Goal: Check status

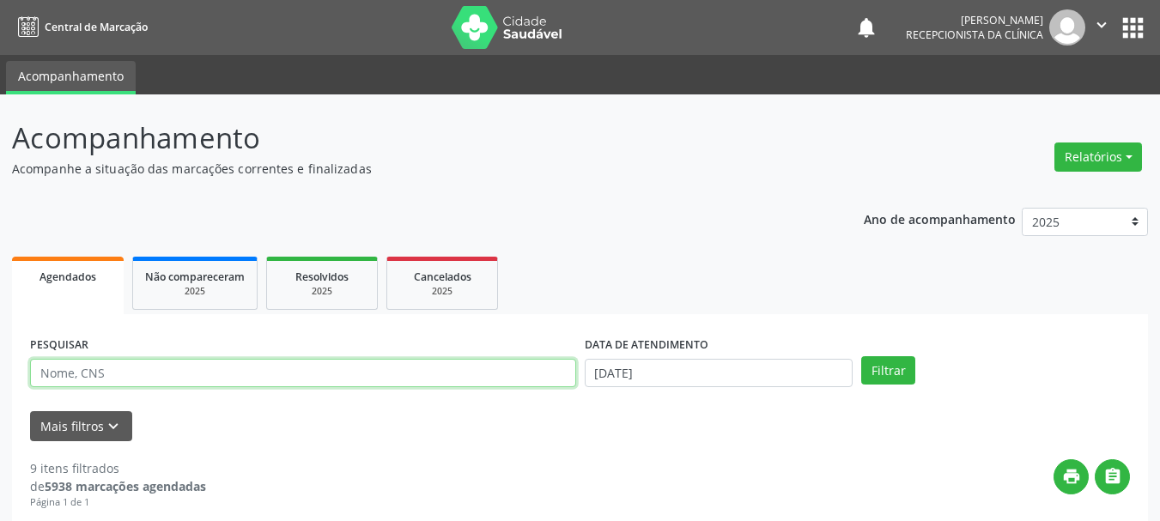
click at [354, 387] on input "text" at bounding box center [303, 373] width 546 height 29
type input "708202691790841"
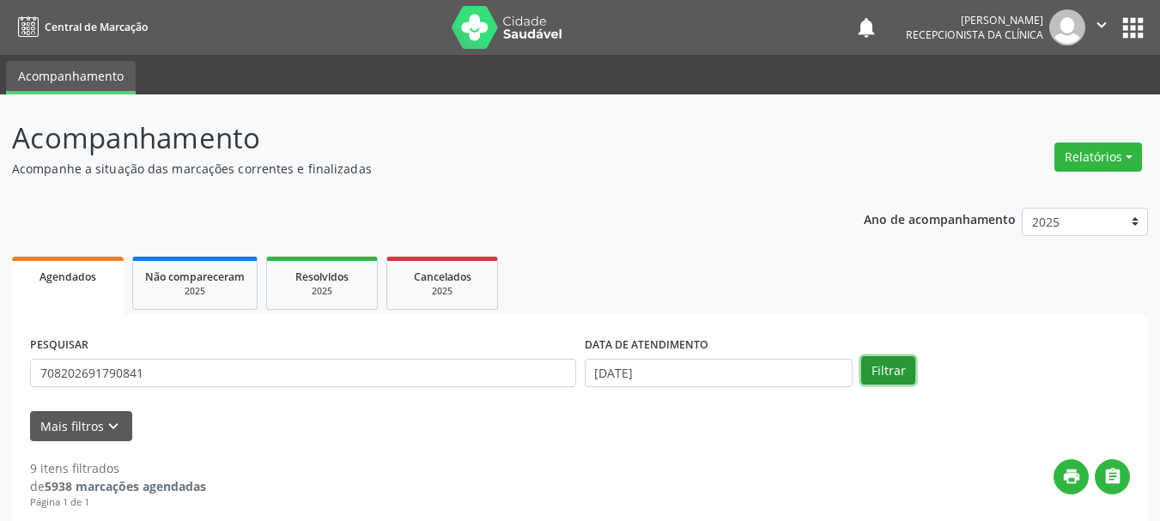
click at [880, 369] on button "Filtrar" at bounding box center [888, 370] width 54 height 29
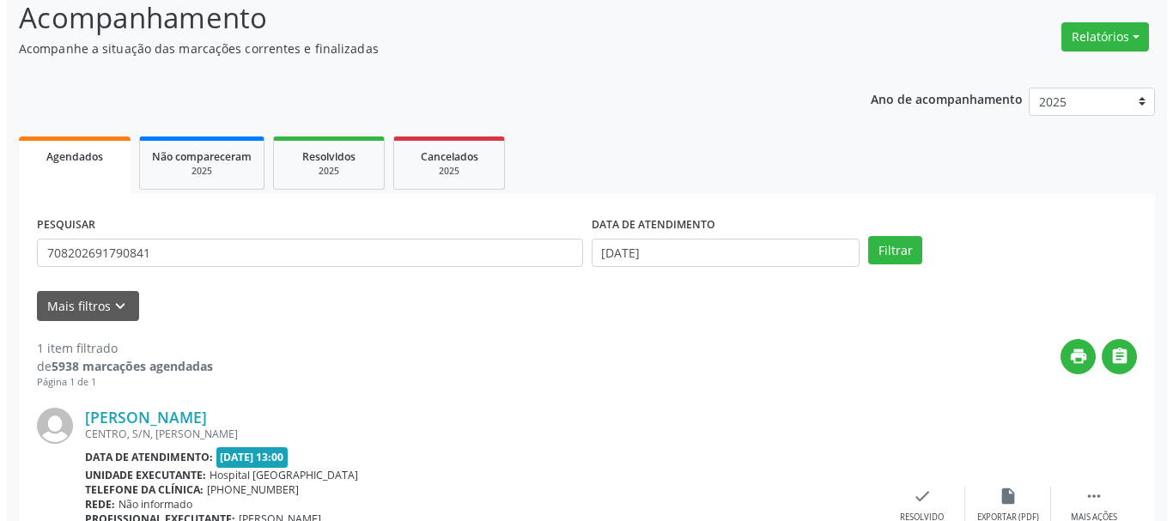
scroll to position [251, 0]
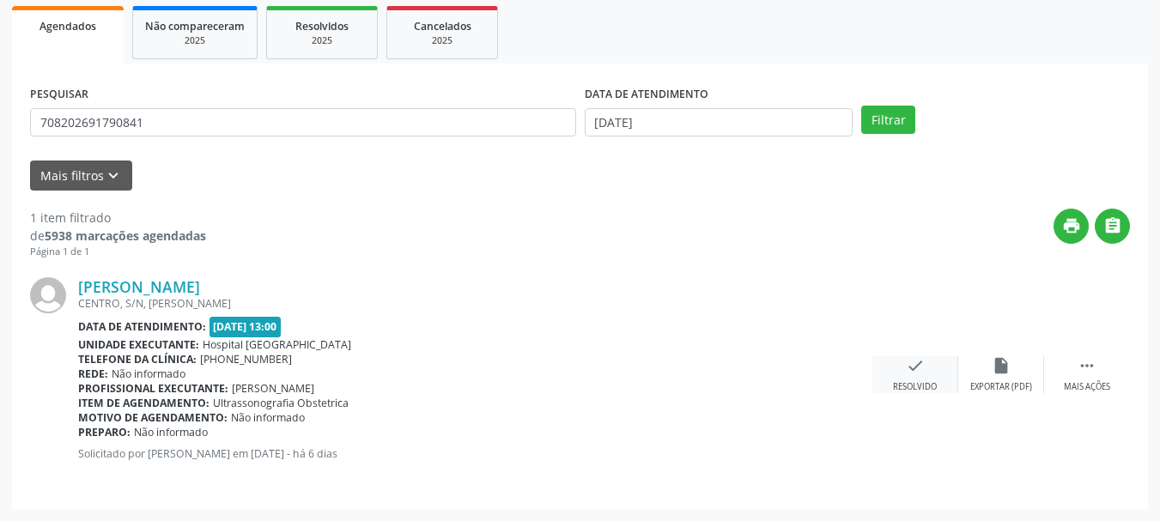
click at [919, 377] on div "check Resolvido" at bounding box center [916, 374] width 86 height 37
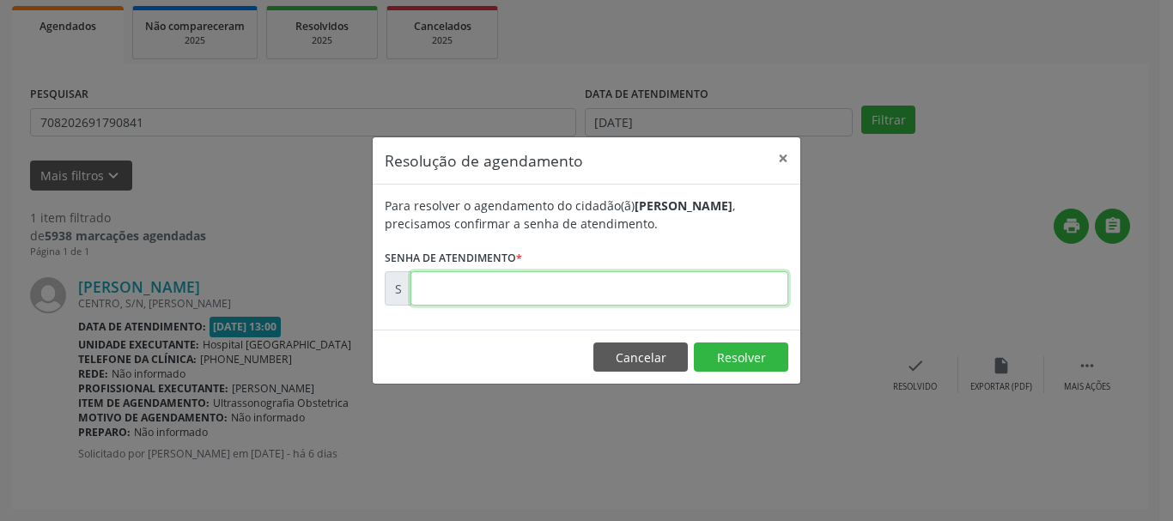
drag, startPoint x: 545, startPoint y: 280, endPoint x: 568, endPoint y: 282, distance: 22.4
click at [545, 280] on input "text" at bounding box center [600, 288] width 378 height 34
type input "00176717"
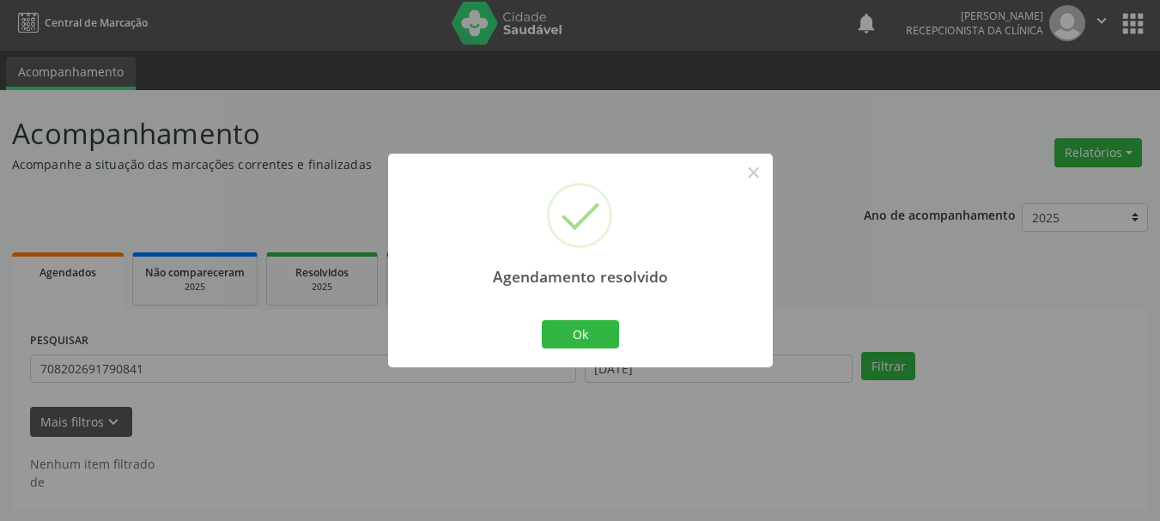
scroll to position [4, 0]
click at [604, 330] on button "Ok" at bounding box center [580, 334] width 77 height 29
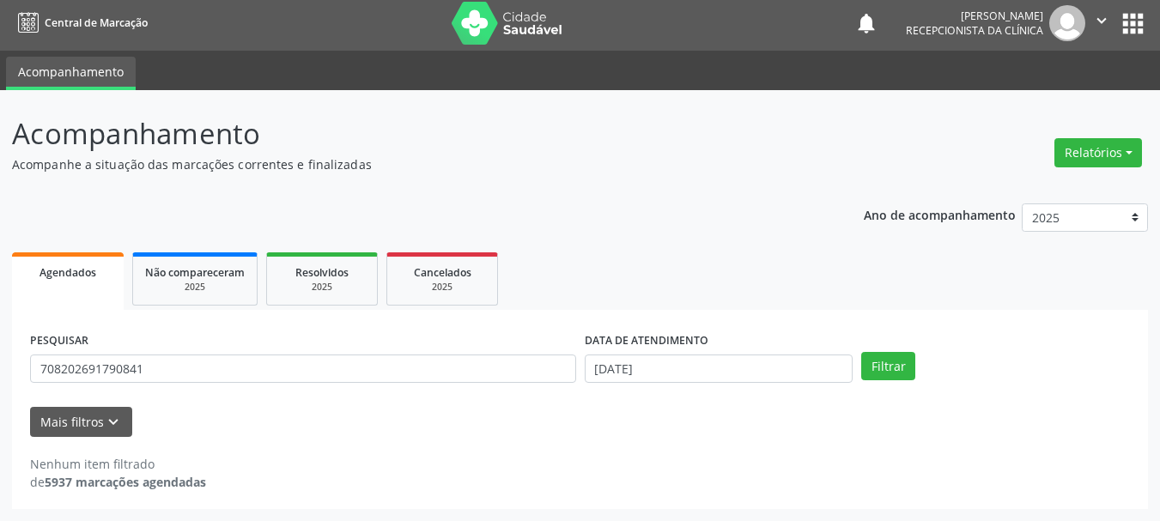
click at [277, 517] on div "Acompanhamento Acompanhe a situação das marcações correntes e finalizadas Relat…" at bounding box center [580, 305] width 1160 height 431
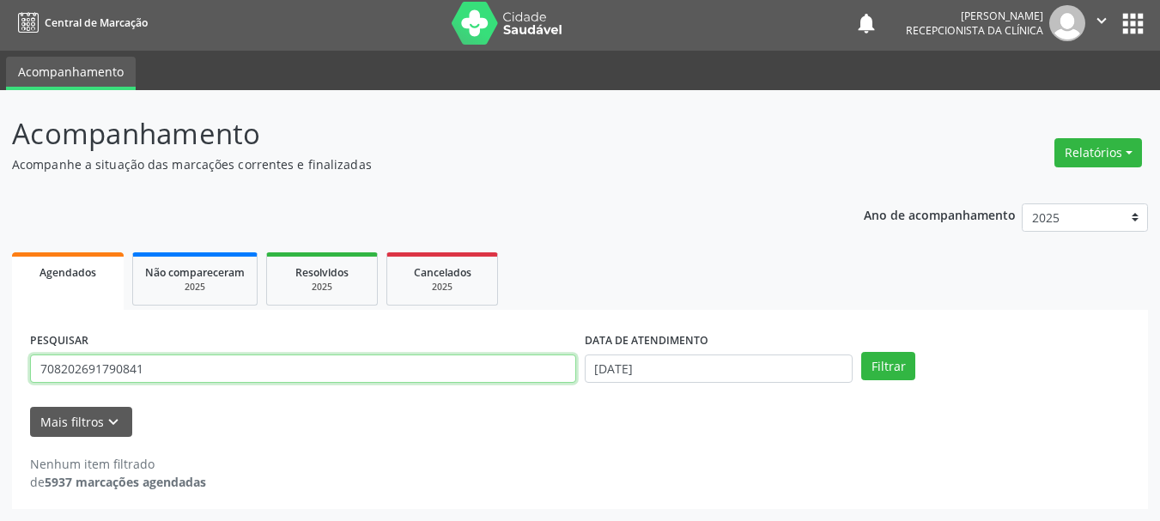
drag, startPoint x: 158, startPoint y: 373, endPoint x: 0, endPoint y: 417, distance: 164.2
click at [0, 417] on div "Acompanhamento Acompanhe a situação das marcações correntes e finalizadas Relat…" at bounding box center [580, 305] width 1160 height 431
type input "706703562131418"
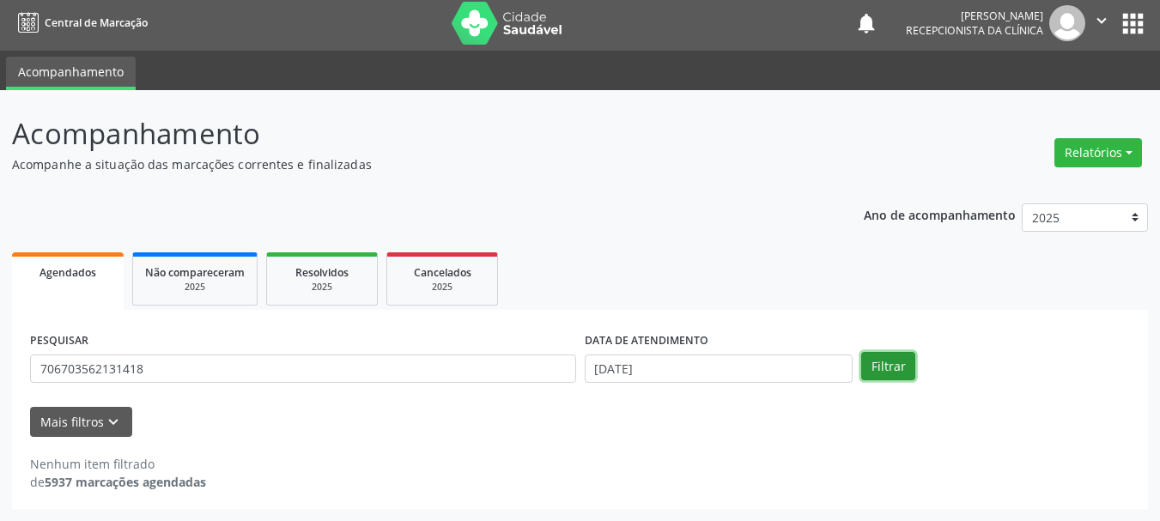
click at [898, 374] on button "Filtrar" at bounding box center [888, 366] width 54 height 29
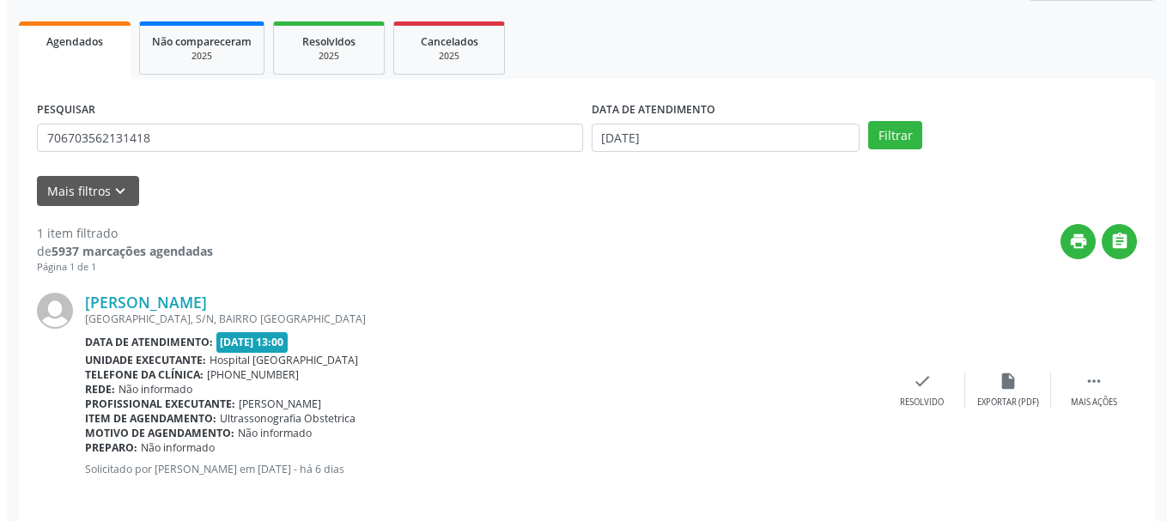
scroll to position [251, 0]
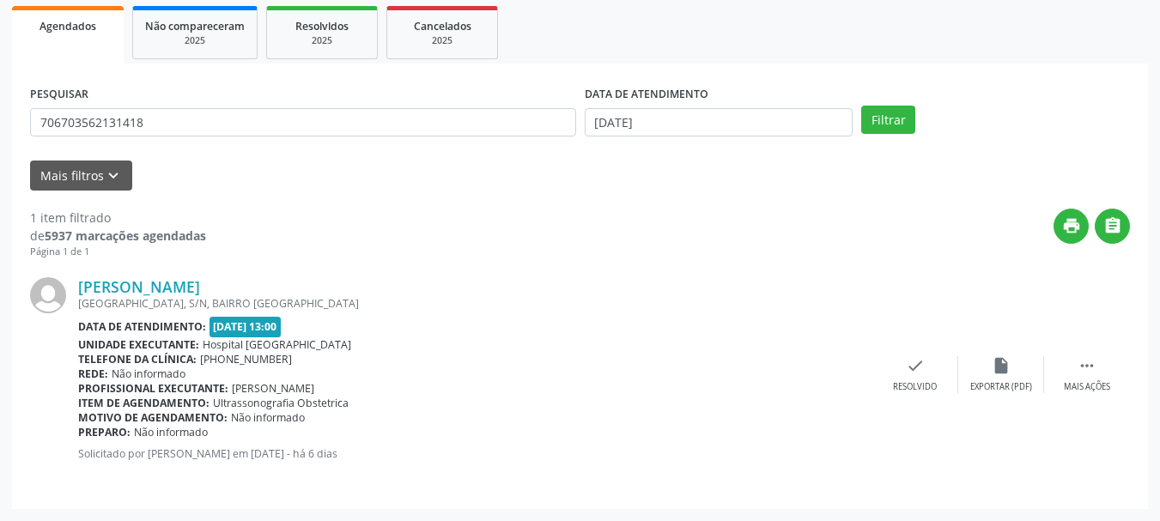
click at [928, 355] on div "[PERSON_NAME] [GEOGRAPHIC_DATA], S/N, BAIRRO [GEOGRAPHIC_DATA] Data de atendime…" at bounding box center [580, 375] width 1100 height 232
click at [916, 367] on icon "check" at bounding box center [915, 365] width 19 height 19
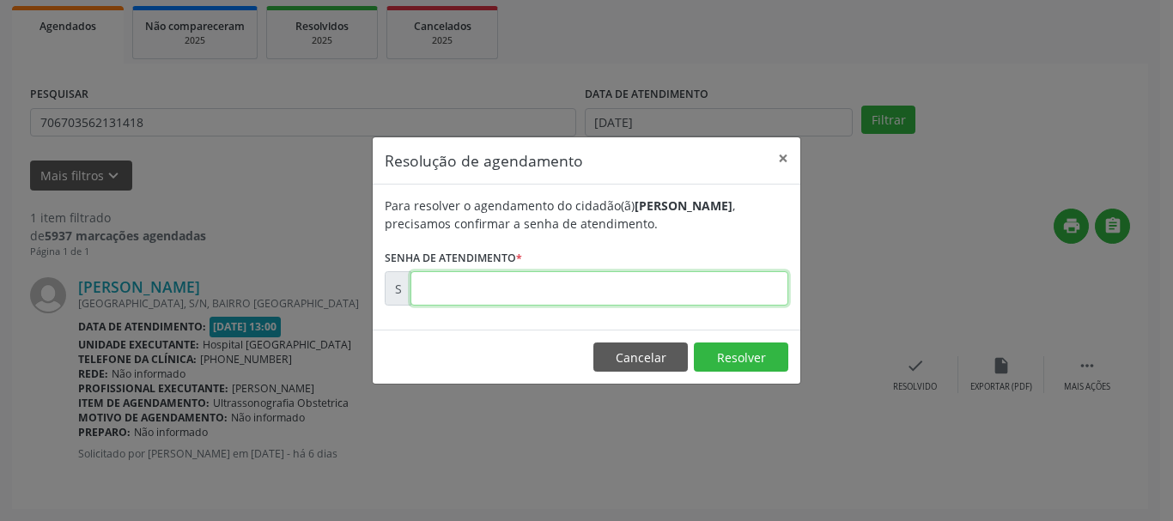
click at [635, 290] on input "text" at bounding box center [600, 288] width 378 height 34
type input "00176715"
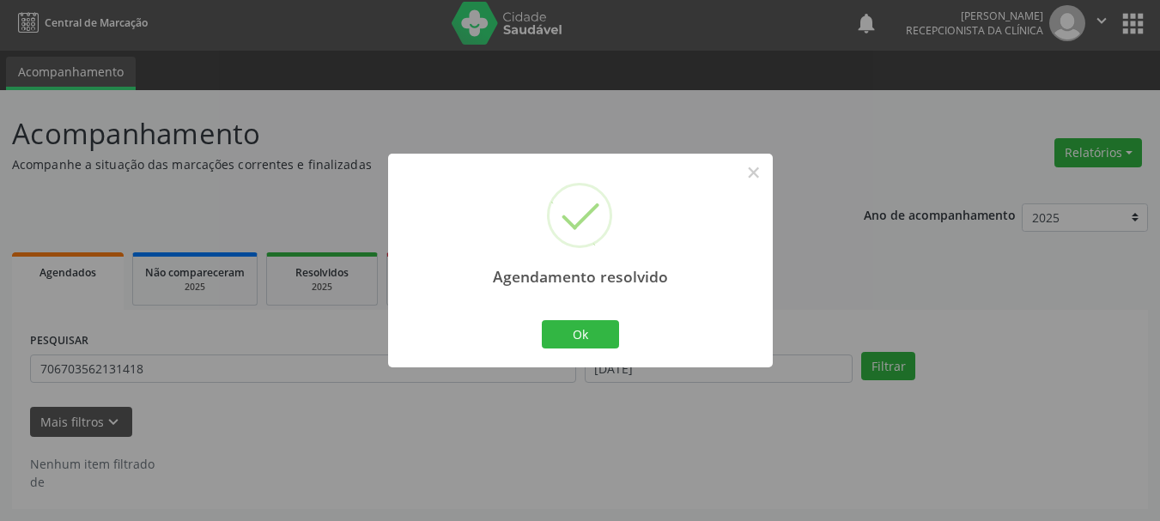
scroll to position [4, 0]
click at [574, 343] on button "Ok" at bounding box center [580, 334] width 77 height 29
